Goal: Check status: Check status

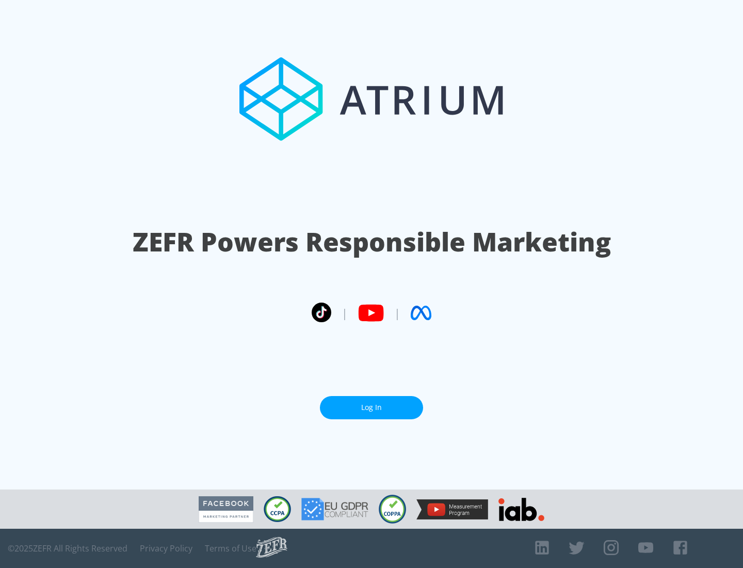
click at [372, 407] on link "Log In" at bounding box center [371, 407] width 103 height 23
